Goal: Find specific page/section: Find specific page/section

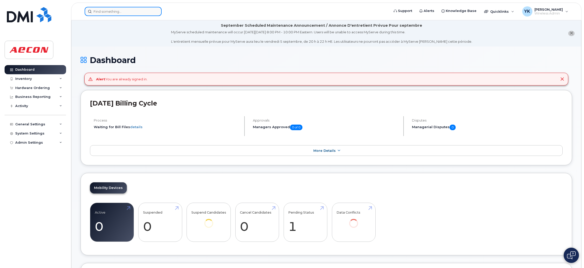
click at [137, 11] on input at bounding box center [123, 11] width 77 height 9
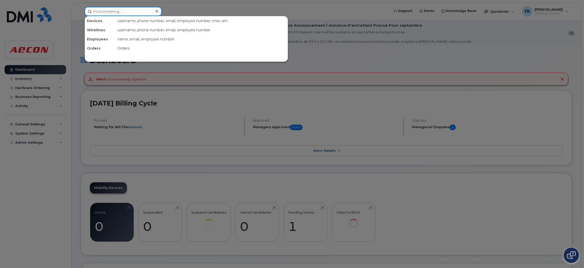
paste input "30099309"
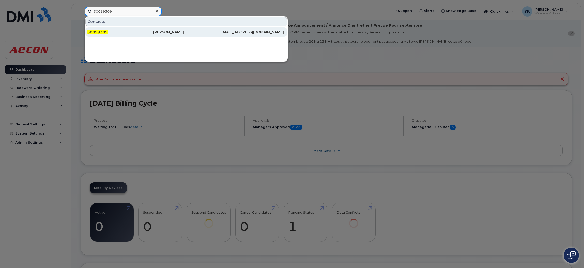
type input "30099309"
click at [128, 32] on div "30099309" at bounding box center [120, 31] width 66 height 5
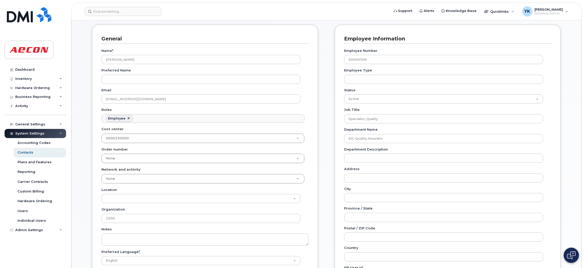
scroll to position [83, 0]
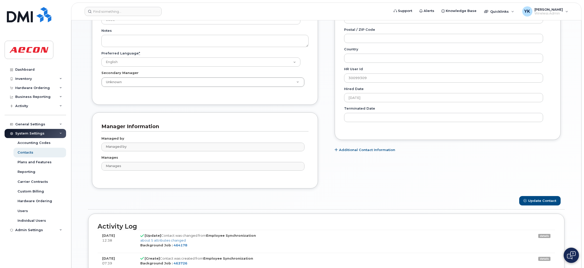
scroll to position [334, 0]
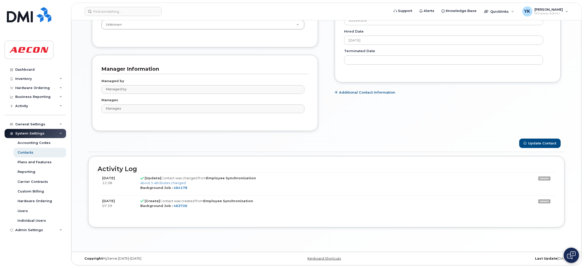
click at [540, 178] on link "details" at bounding box center [545, 178] width 12 height 4
